Goal: Task Accomplishment & Management: Use online tool/utility

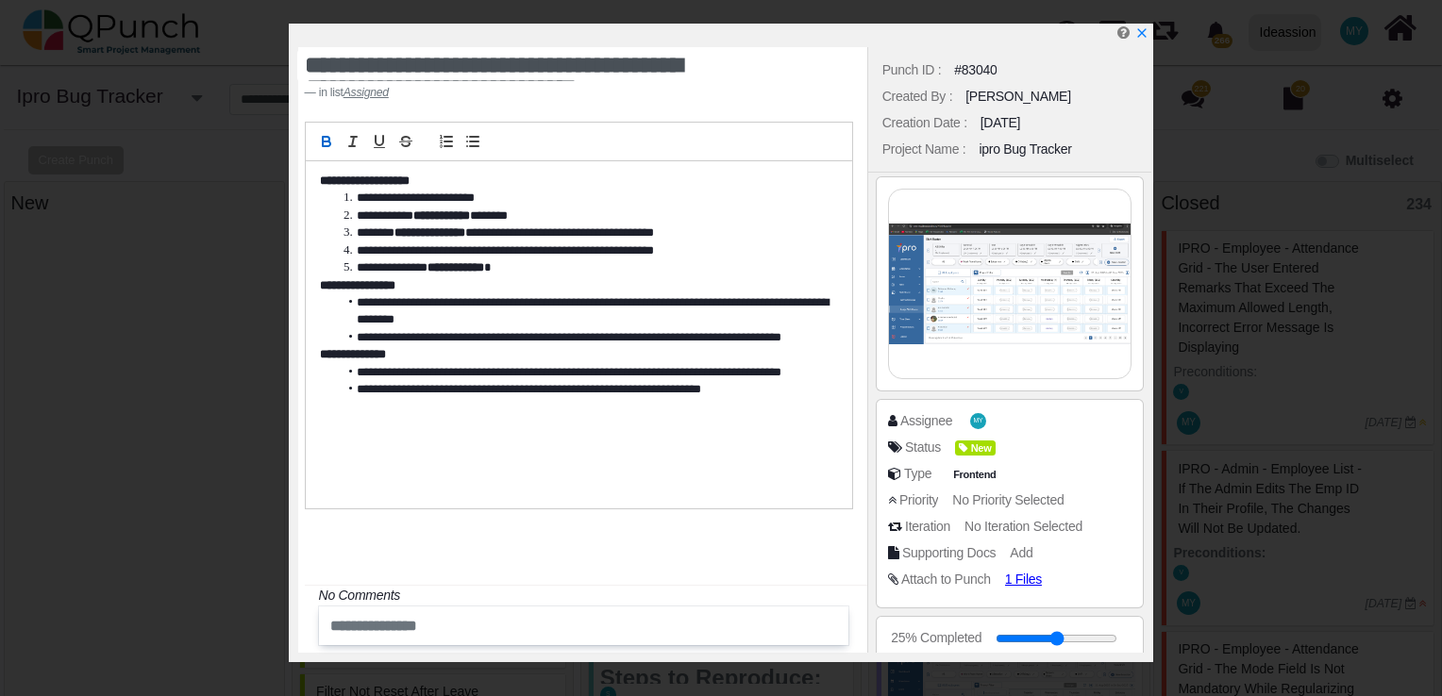
select select "****"
select select "***"
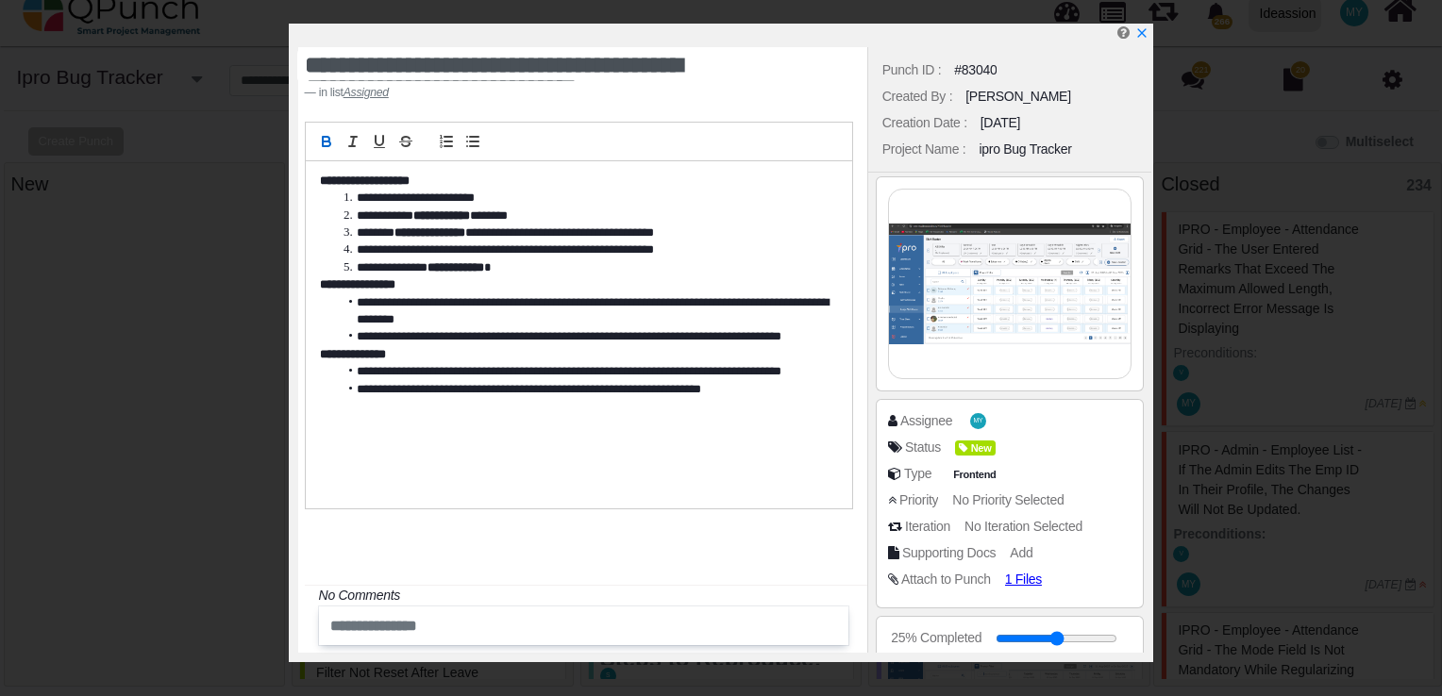
scroll to position [16, 0]
click at [976, 418] on span "MY" at bounding box center [980, 421] width 9 height 7
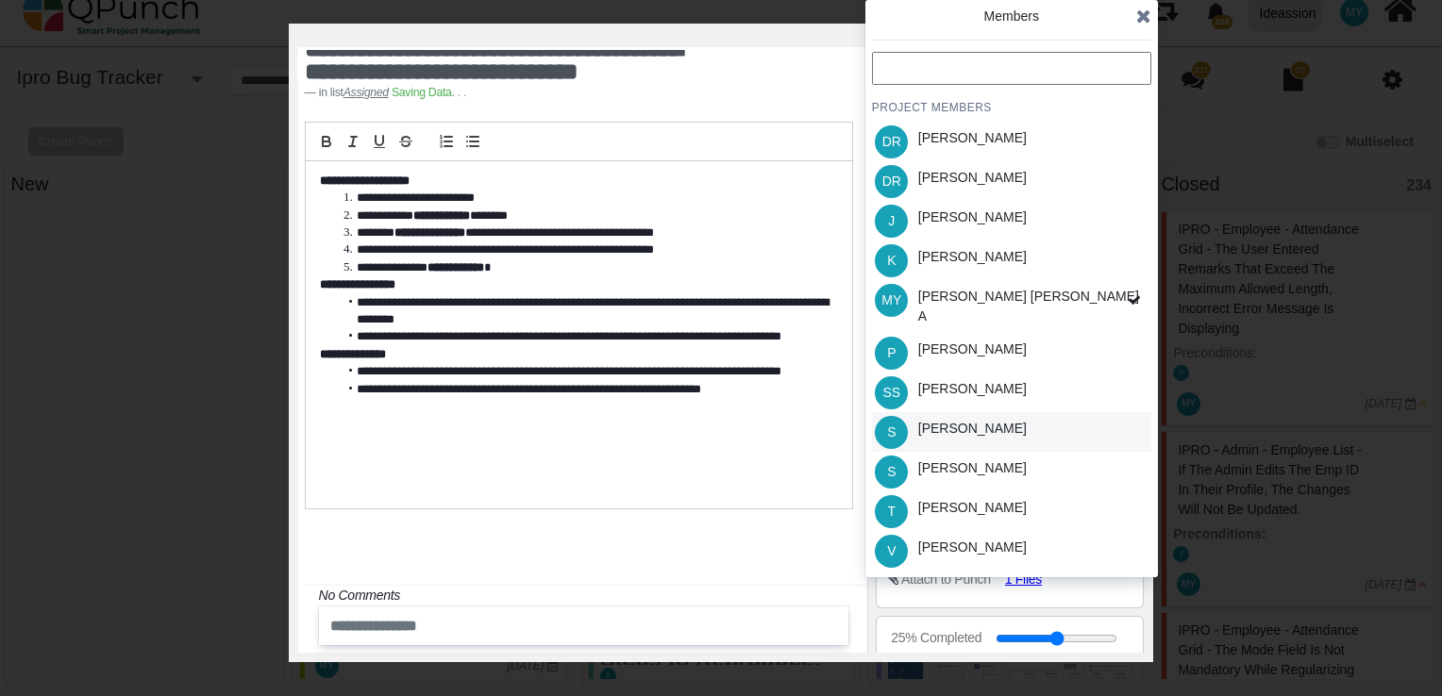
scroll to position [1309, 0]
click at [977, 436] on div "S [PERSON_NAME]" at bounding box center [1011, 432] width 279 height 40
click at [1140, 15] on icon at bounding box center [1143, 16] width 15 height 19
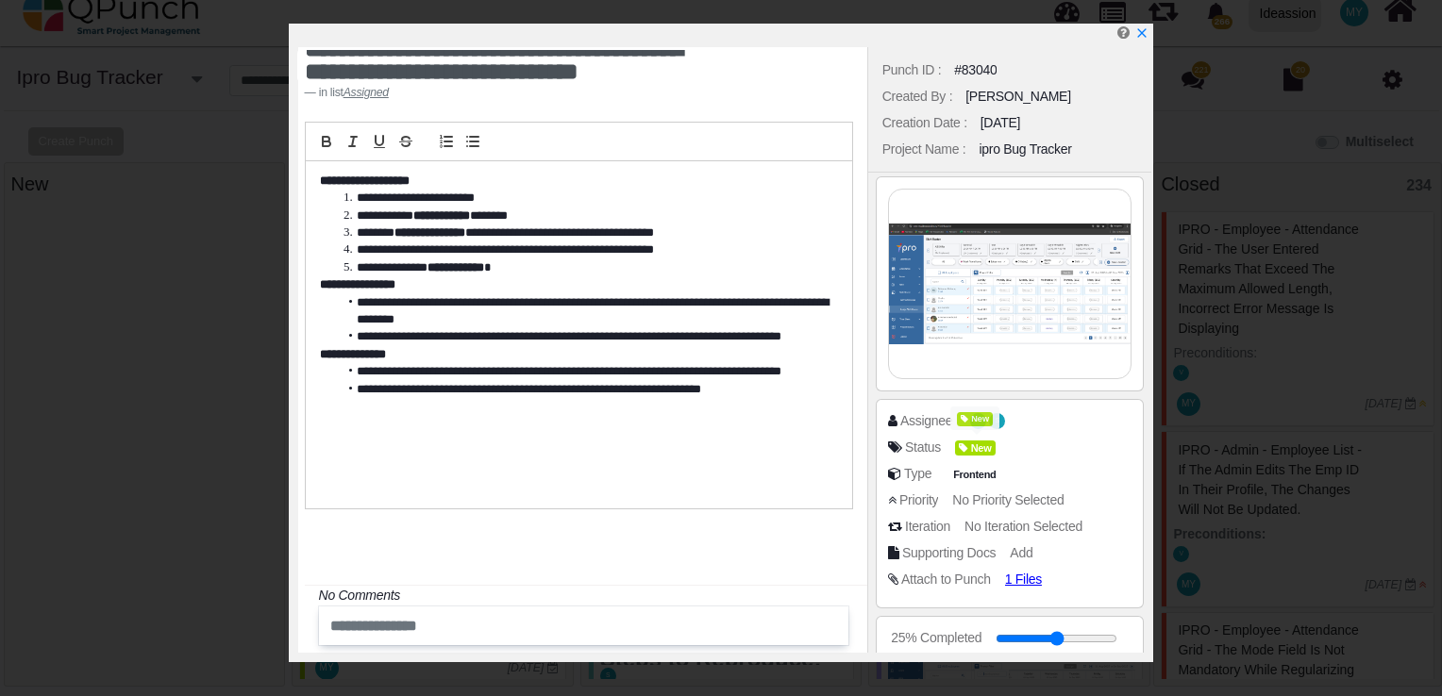
click at [982, 458] on div "Status New" at bounding box center [1010, 451] width 244 height 26
click at [984, 443] on span "New" at bounding box center [978, 449] width 41 height 16
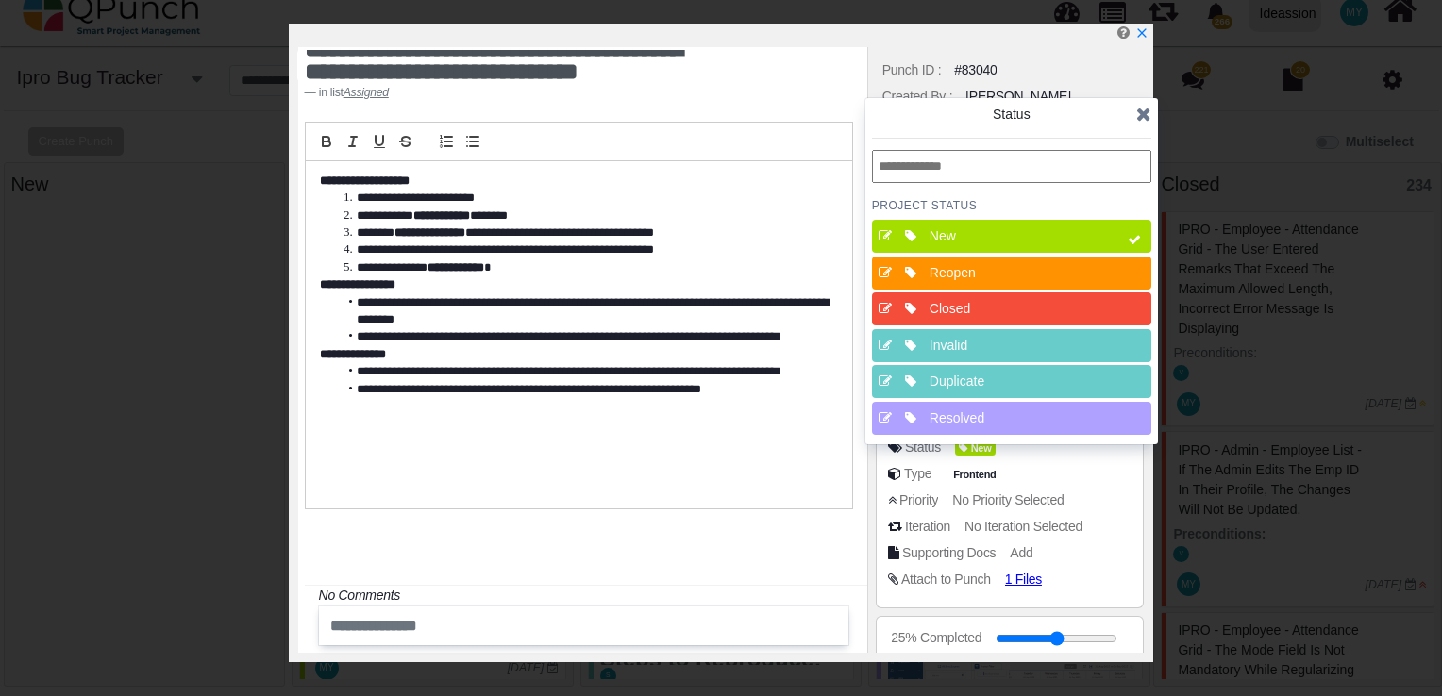
click at [991, 420] on div "Resolved" at bounding box center [1016, 418] width 175 height 20
click at [1073, 232] on div "New" at bounding box center [1016, 236] width 175 height 20
click at [1144, 108] on icon at bounding box center [1143, 114] width 15 height 19
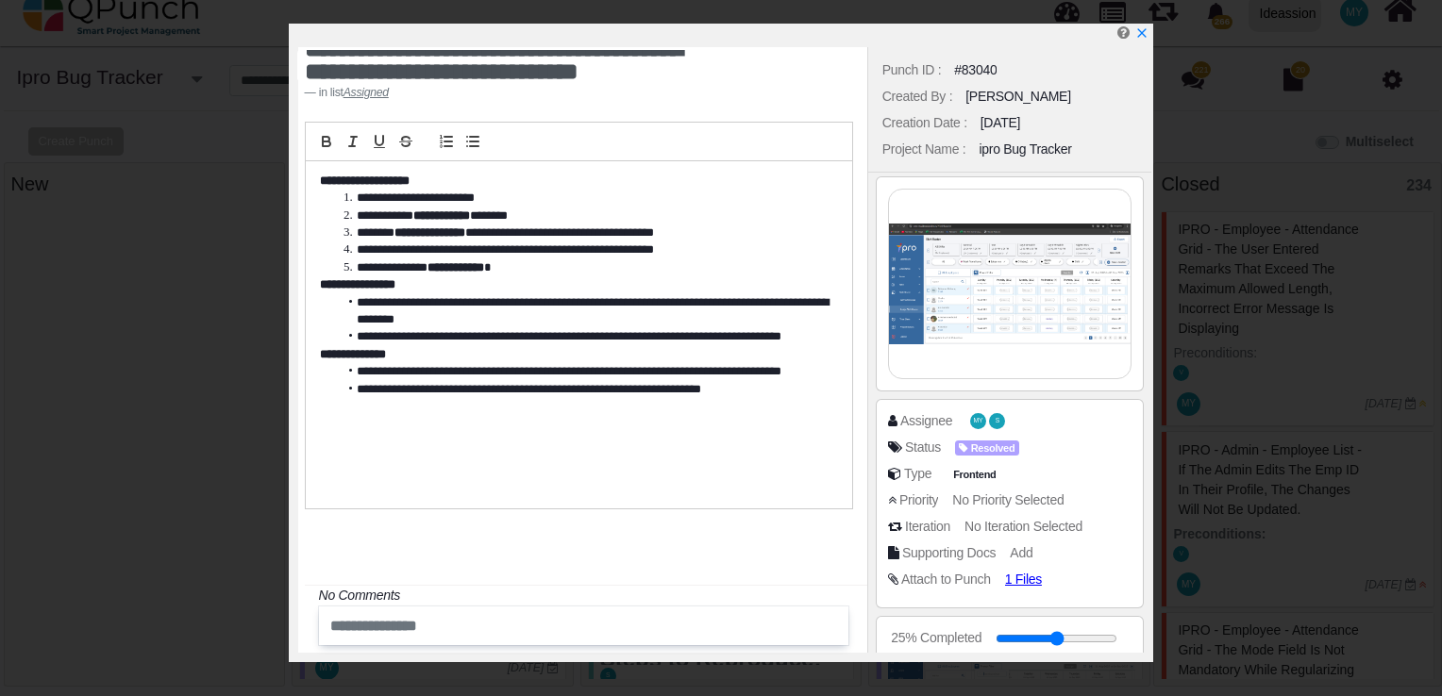
scroll to position [559, 0]
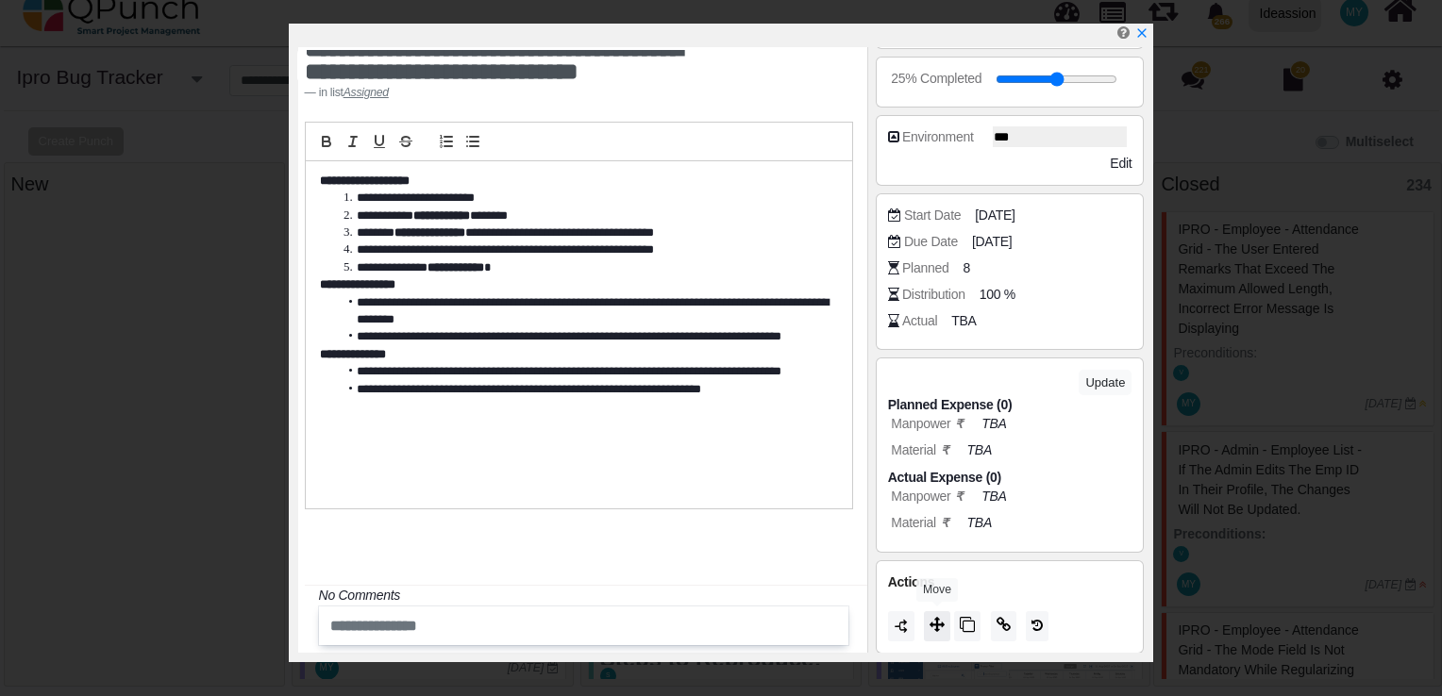
click at [941, 622] on icon at bounding box center [936, 624] width 15 height 15
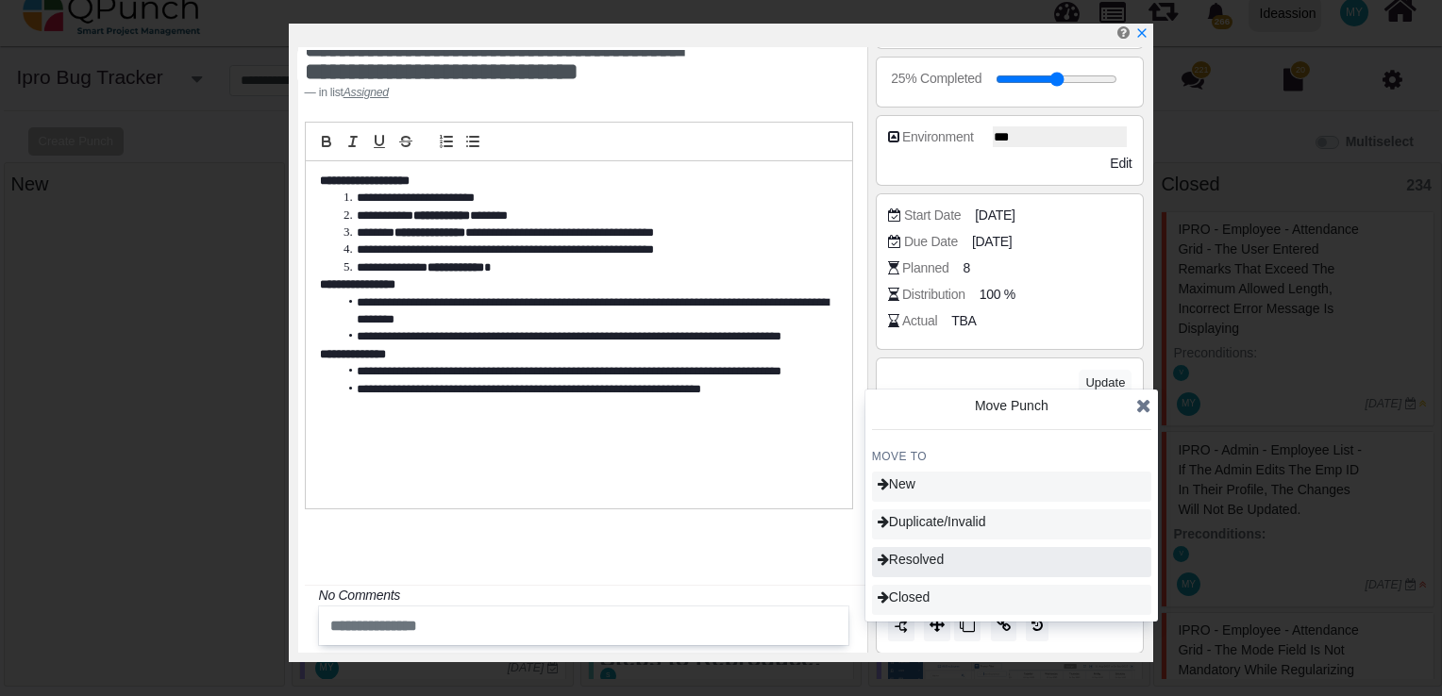
click at [943, 561] on span "Resolved" at bounding box center [910, 559] width 66 height 15
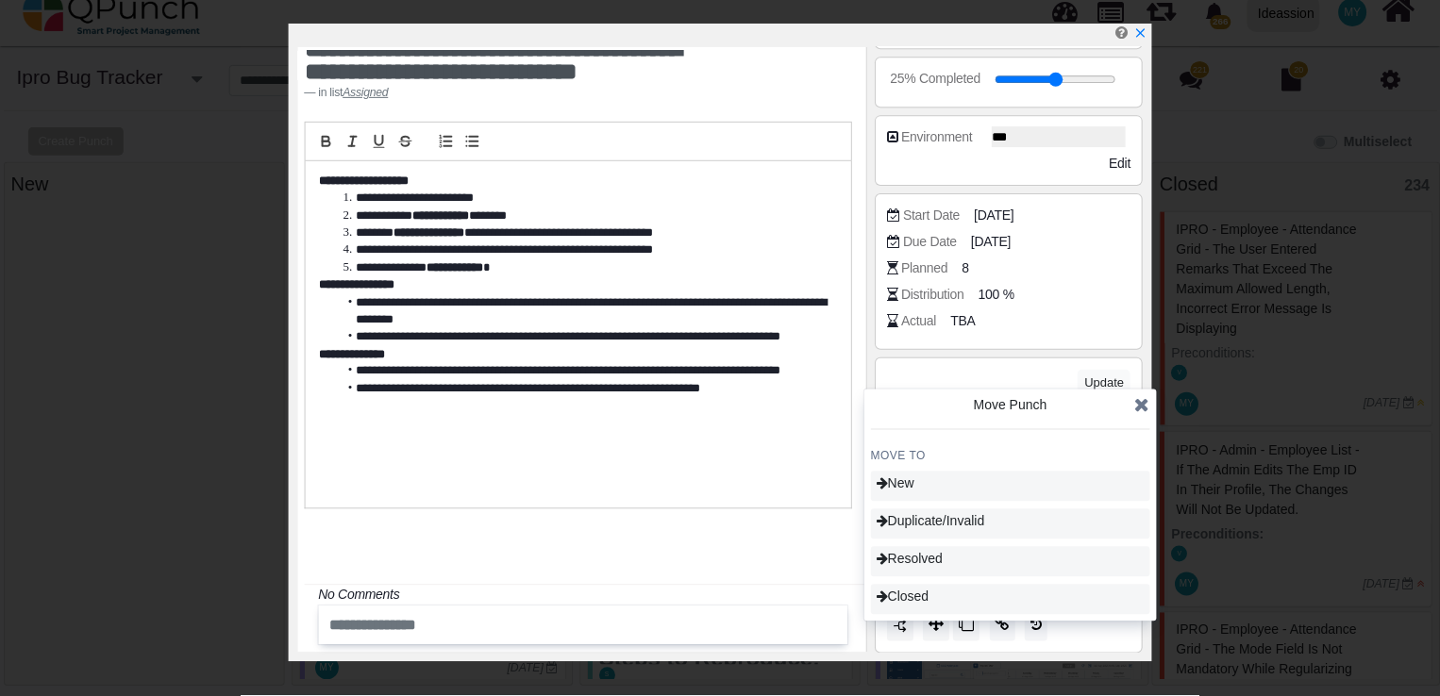
scroll to position [1027, 0]
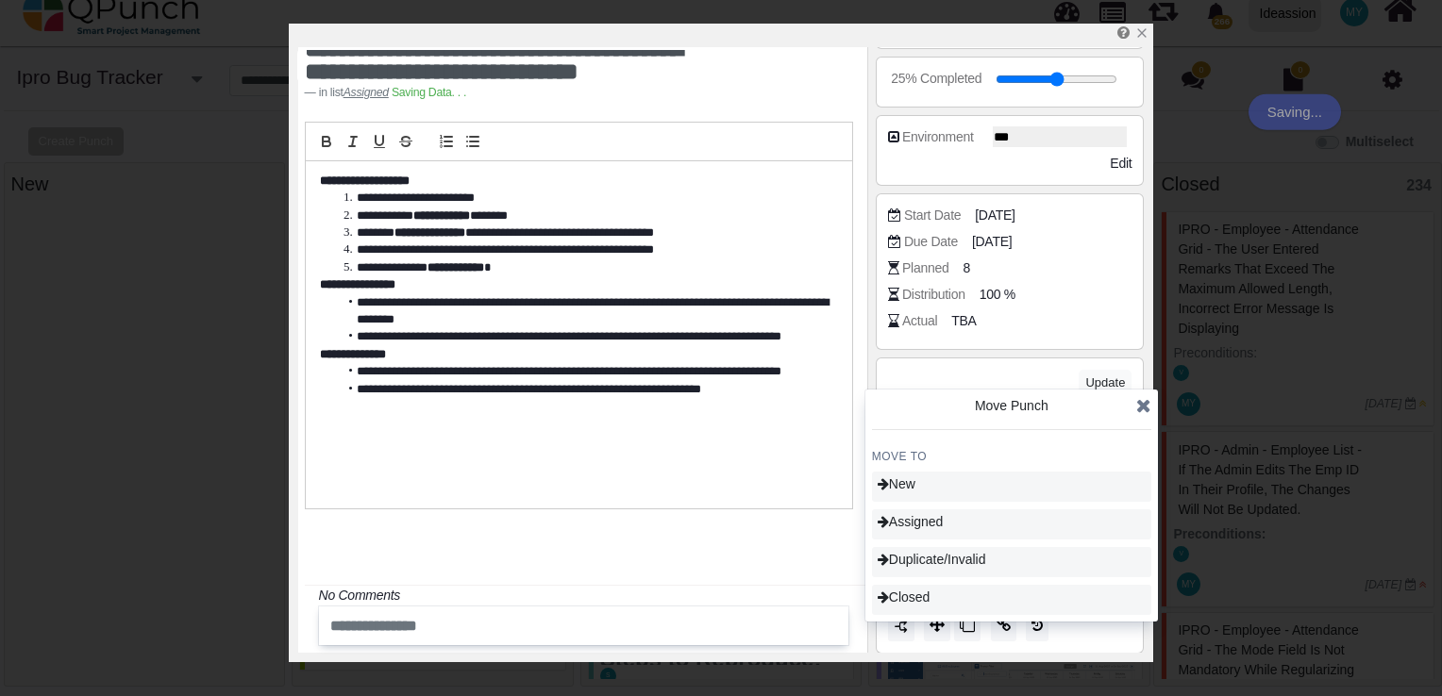
type input "**"
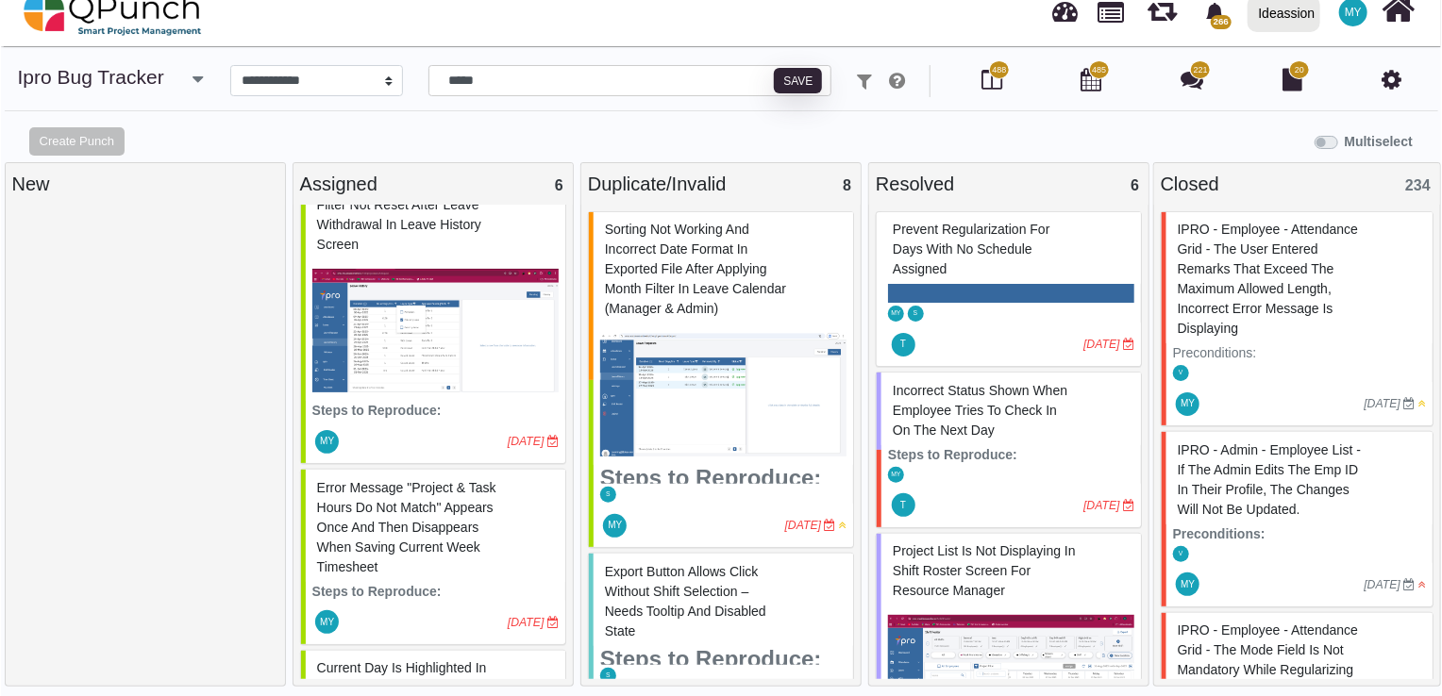
scroll to position [469, 0]
click at [411, 496] on span "Error message "Project & Task hours do not match" appears once and then disappe…" at bounding box center [405, 526] width 179 height 94
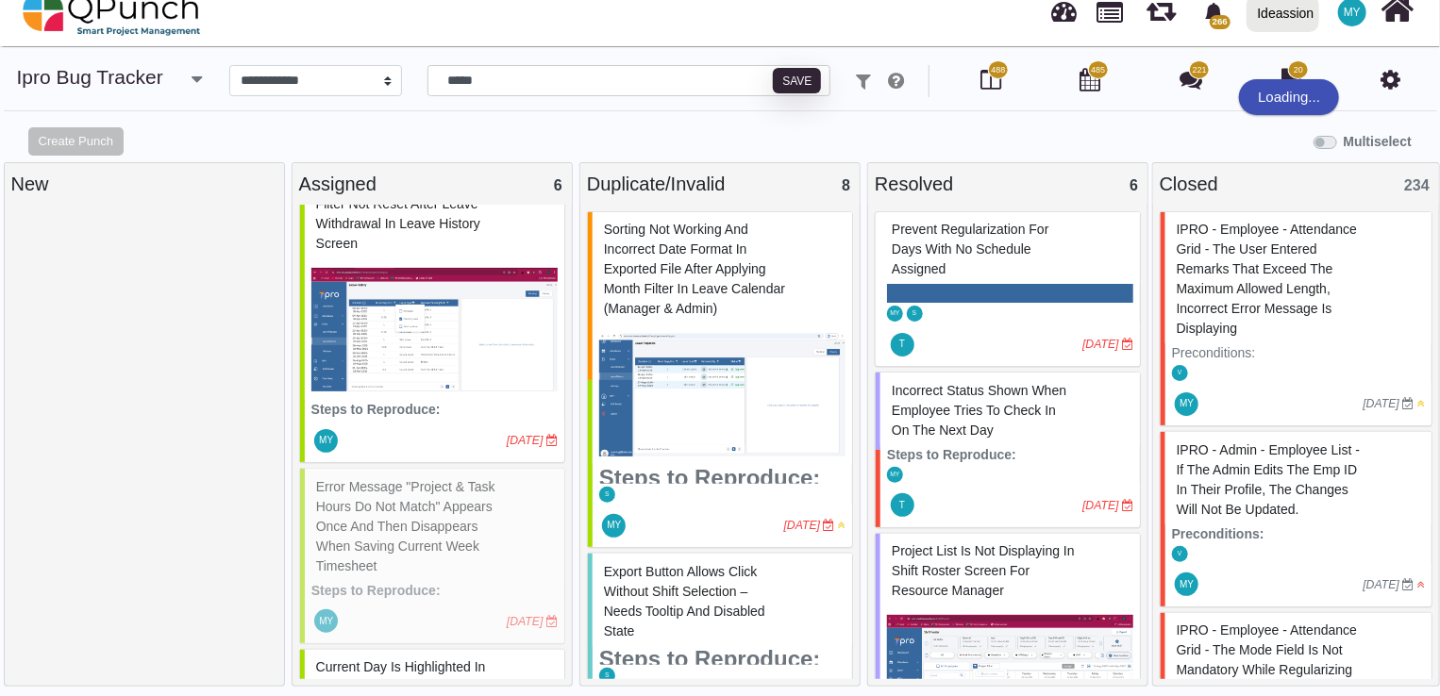
select select "***"
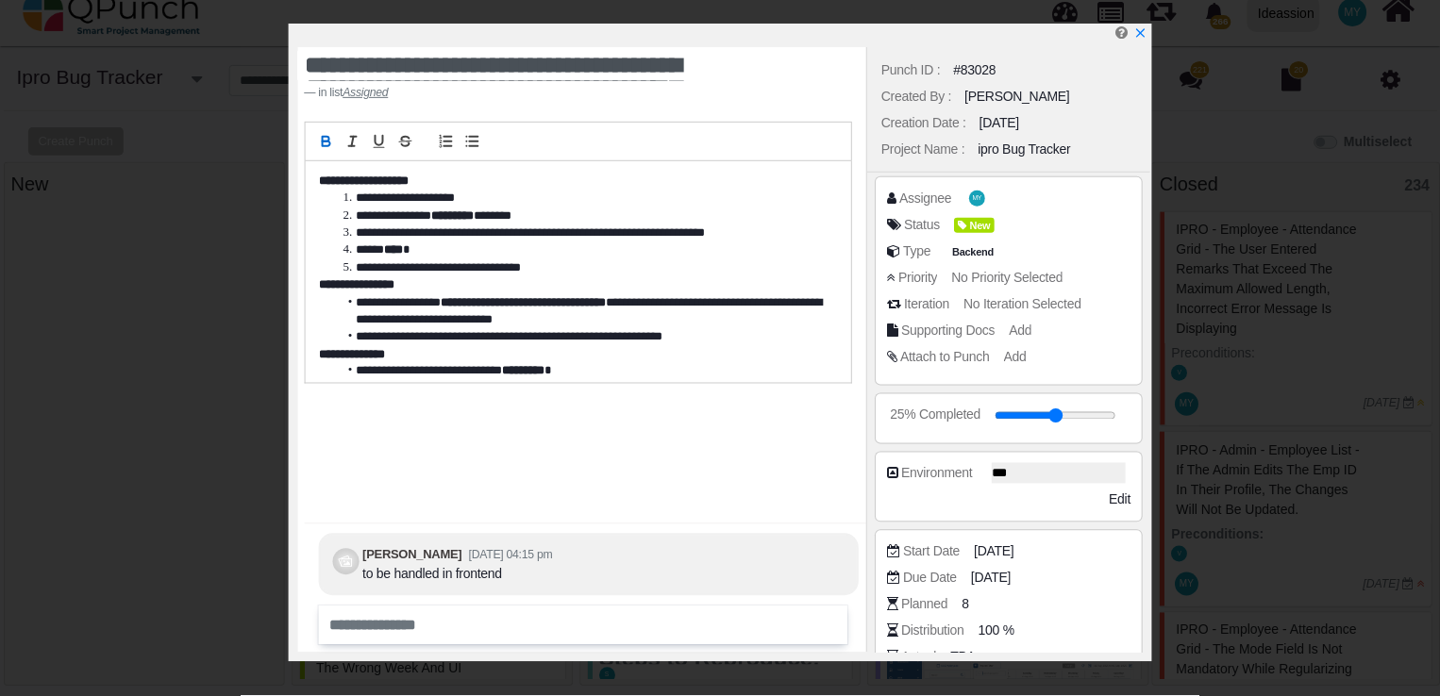
scroll to position [61, 0]
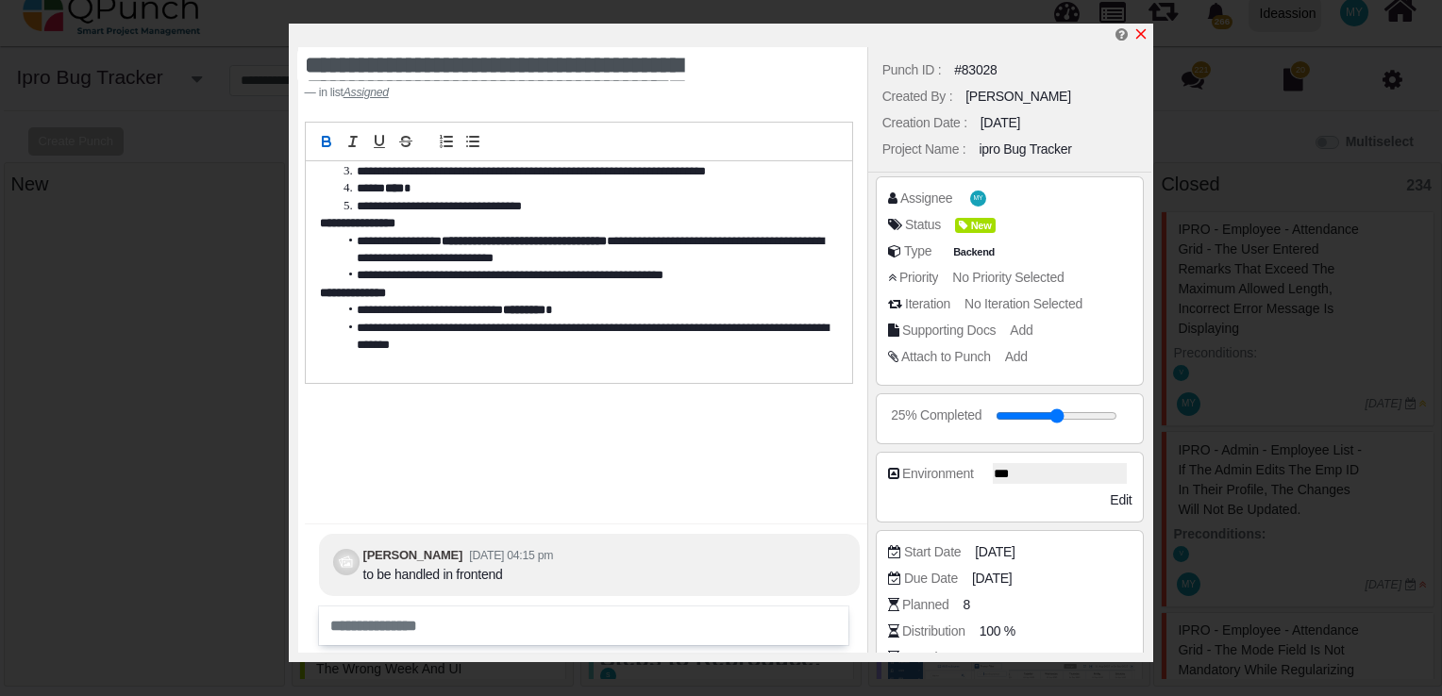
click at [1137, 36] on icon "x" at bounding box center [1140, 33] width 15 height 15
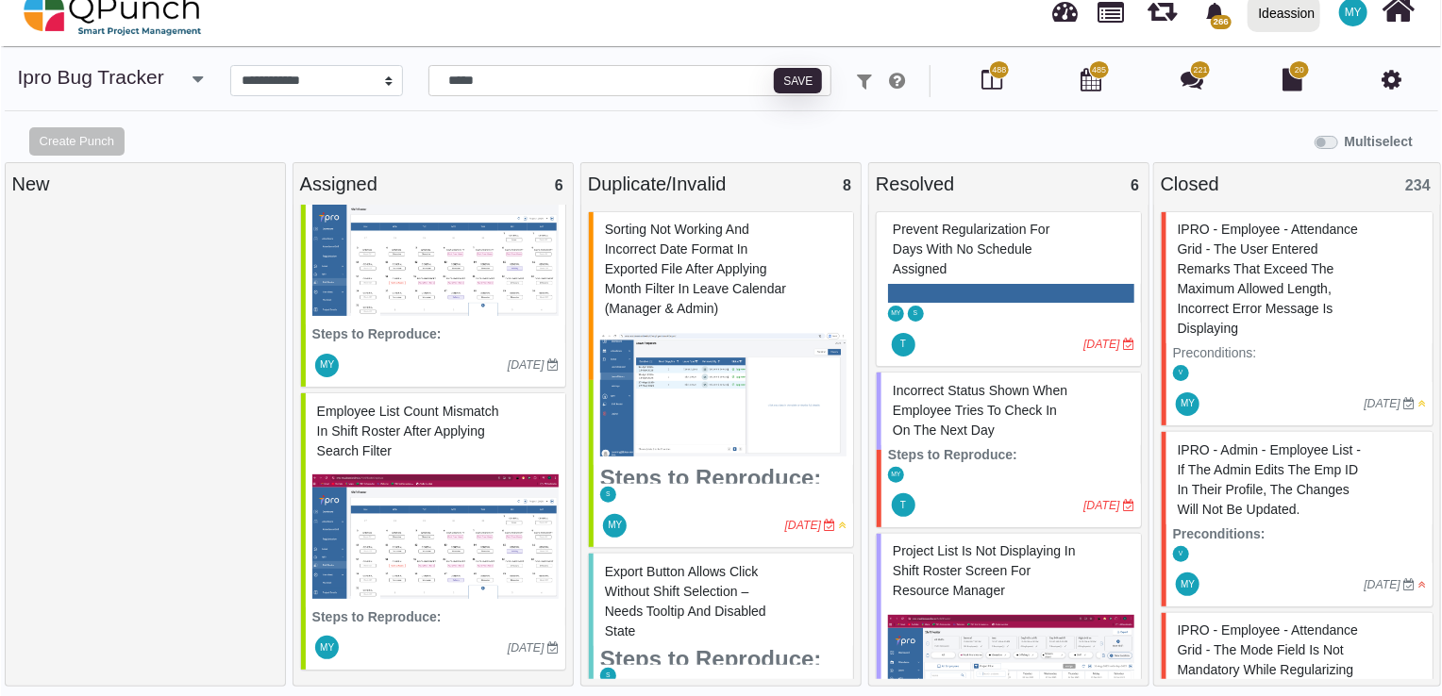
scroll to position [1026, 0]
click at [436, 417] on span "Employee list count mismatch in Shift Roster after applying search filter" at bounding box center [407, 432] width 182 height 55
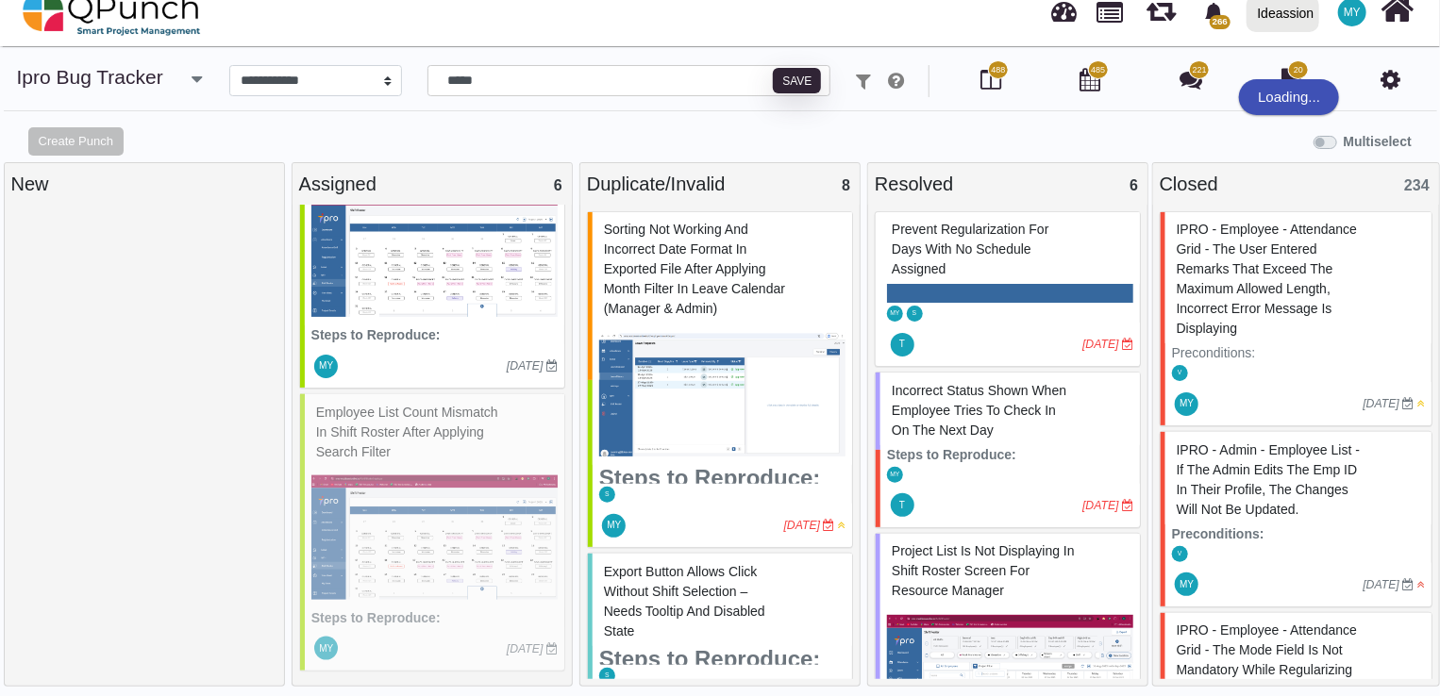
select select "***"
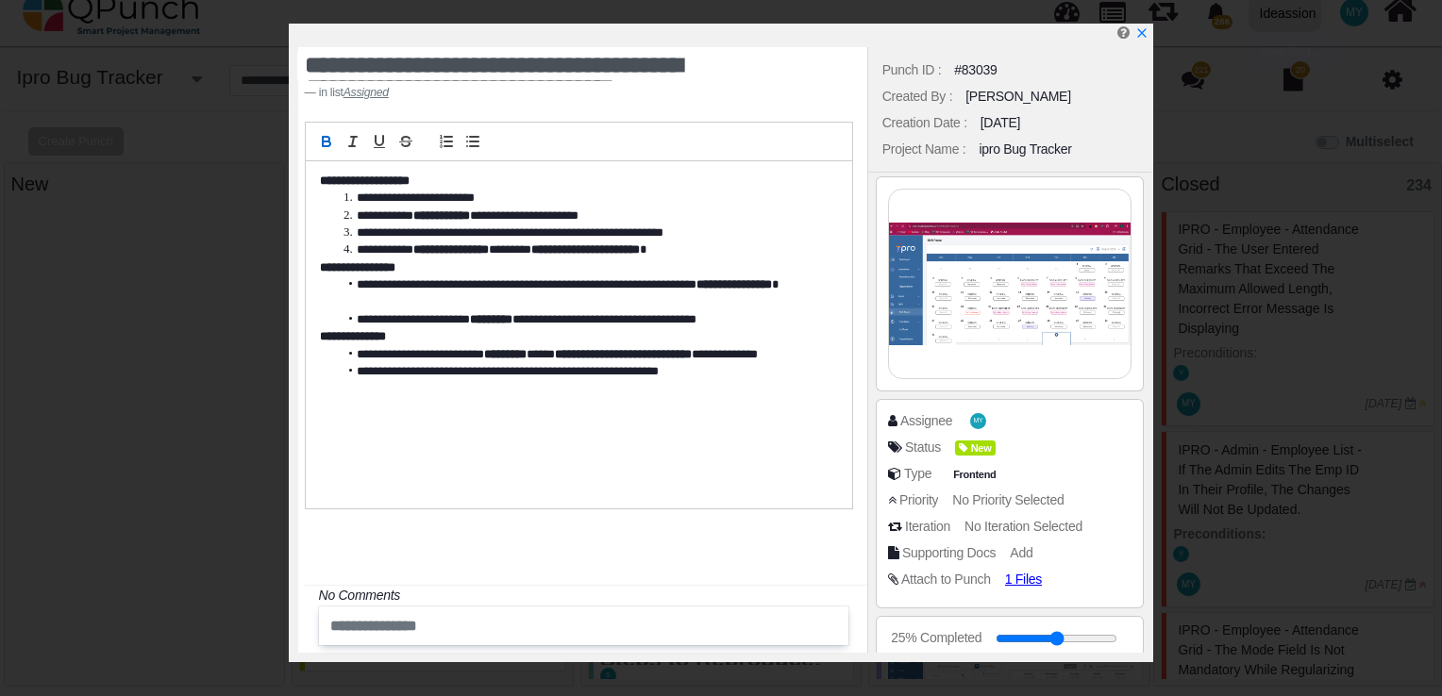
scroll to position [1009, 0]
